Goal: Transaction & Acquisition: Purchase product/service

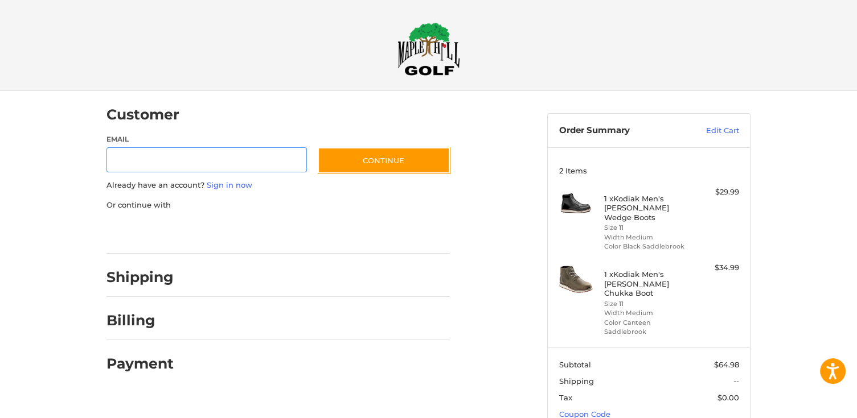
scroll to position [7, 0]
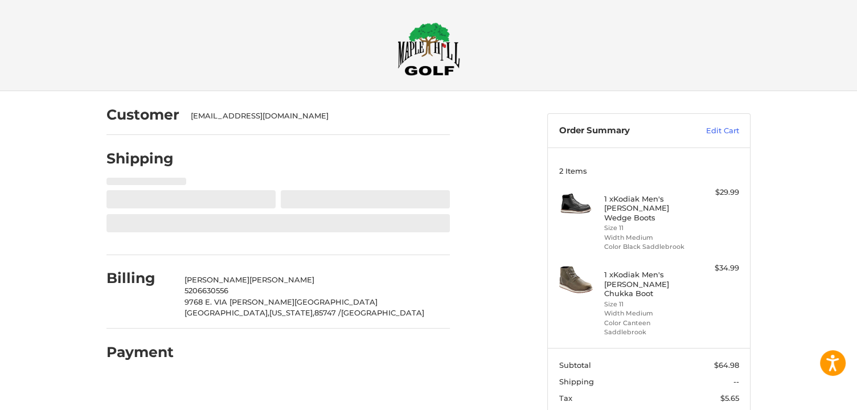
select select "**"
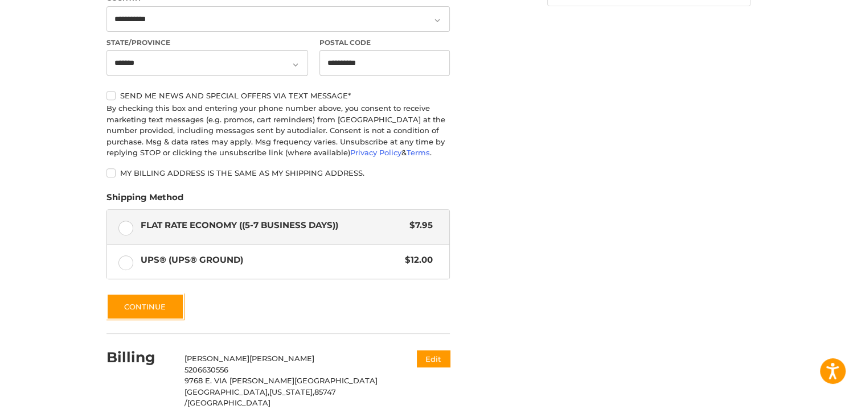
scroll to position [506, 0]
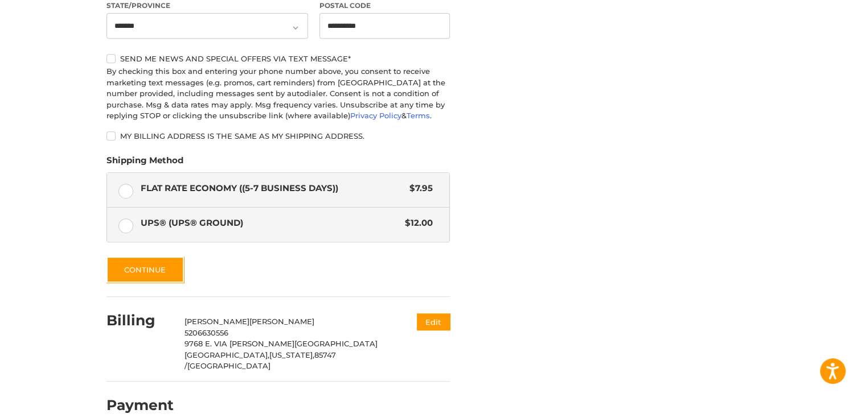
click at [121, 225] on label "UPS® (UPS® Ground) $12.00" at bounding box center [278, 225] width 342 height 34
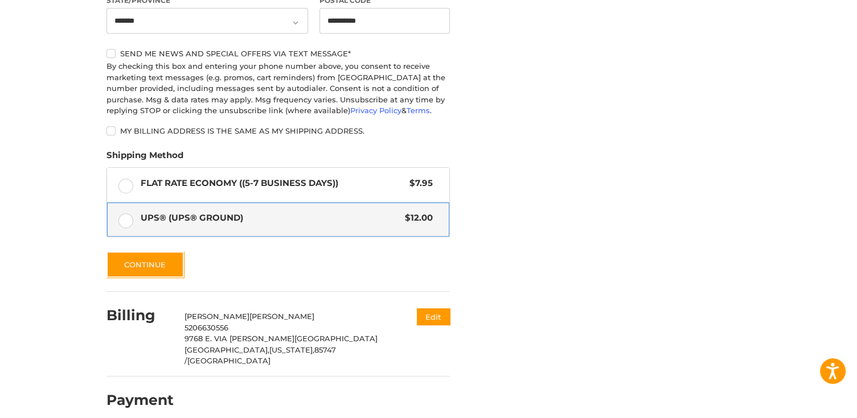
scroll to position [512, 0]
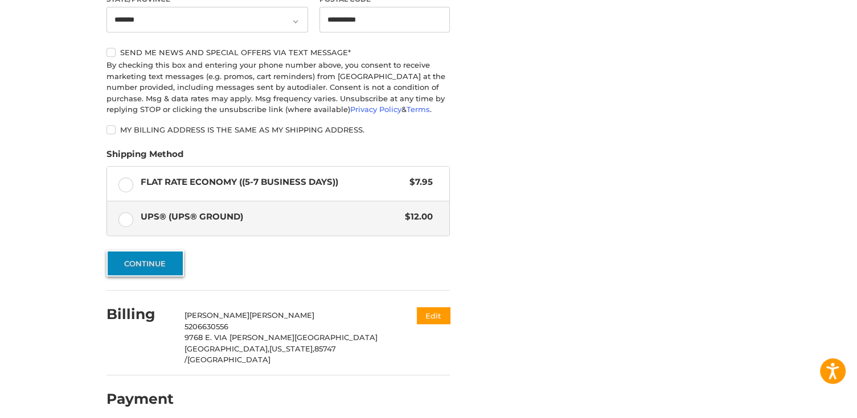
click at [163, 264] on button "Continue" at bounding box center [144, 263] width 77 height 26
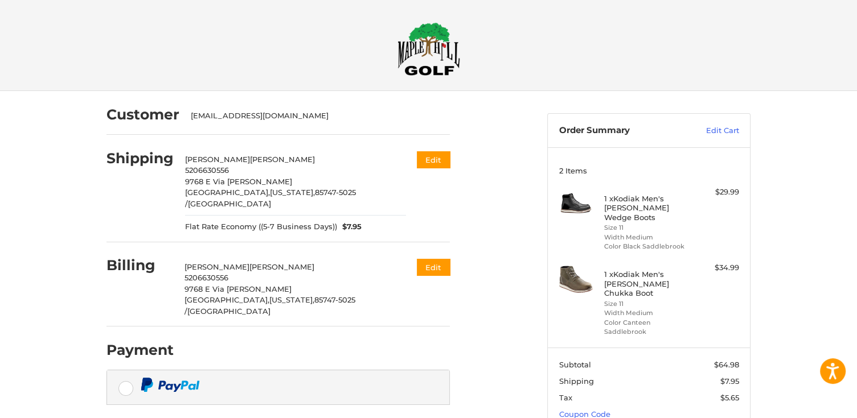
scroll to position [50, 0]
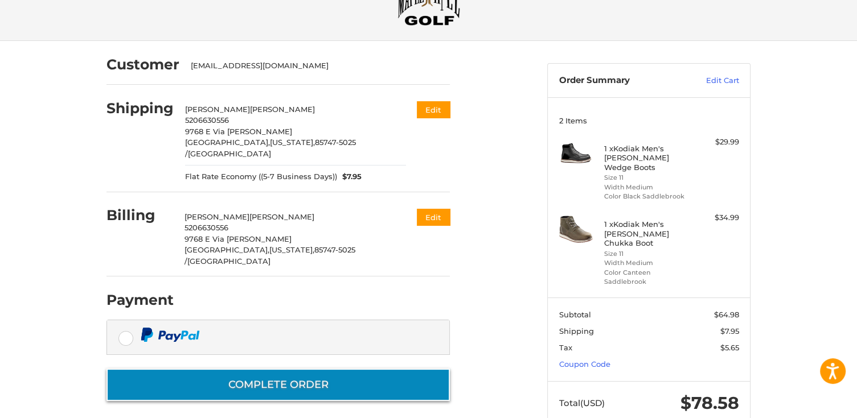
click at [312, 369] on button "Complete order" at bounding box center [277, 385] width 343 height 32
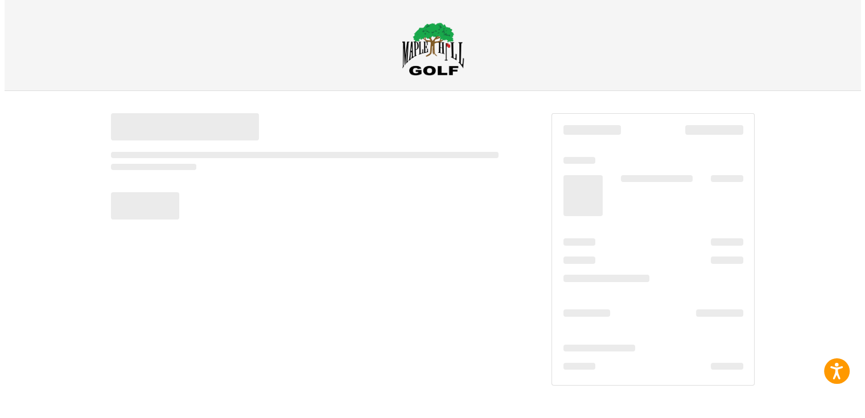
scroll to position [0, 0]
